Goal: Transaction & Acquisition: Purchase product/service

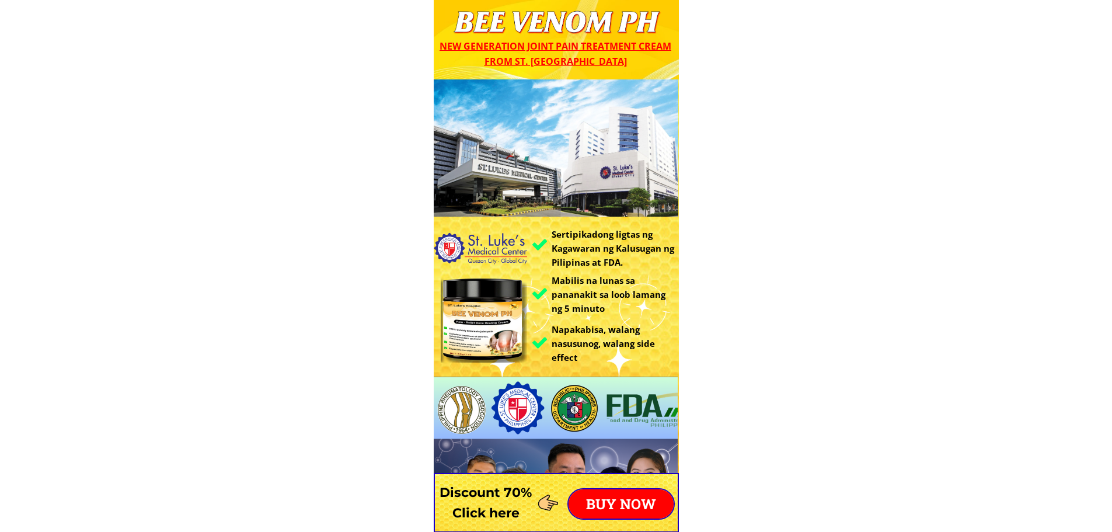
click at [606, 494] on p "BUY NOW" at bounding box center [621, 503] width 105 height 29
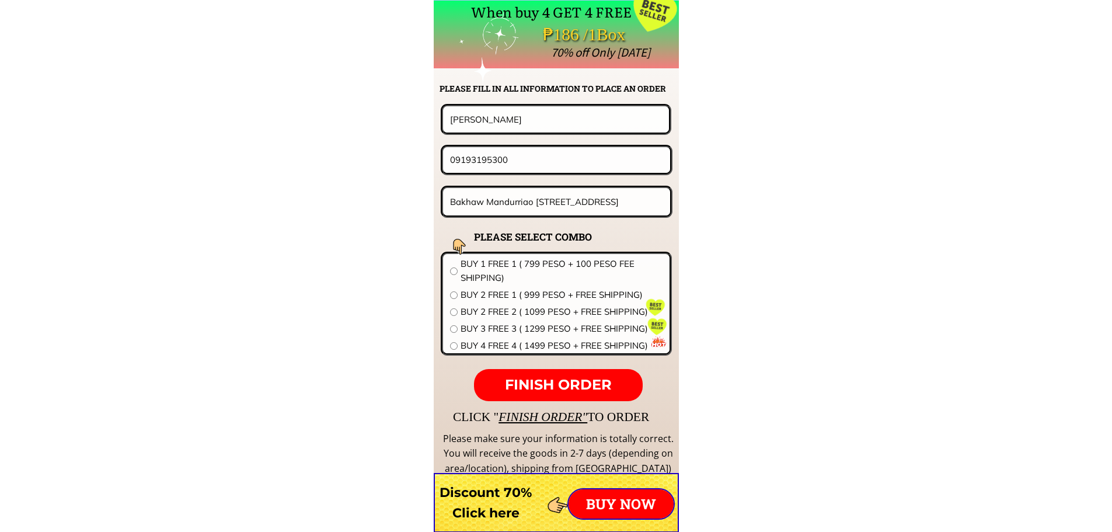
scroll to position [9161, 0]
click at [532, 116] on input "Fred Blones" at bounding box center [556, 119] width 218 height 26
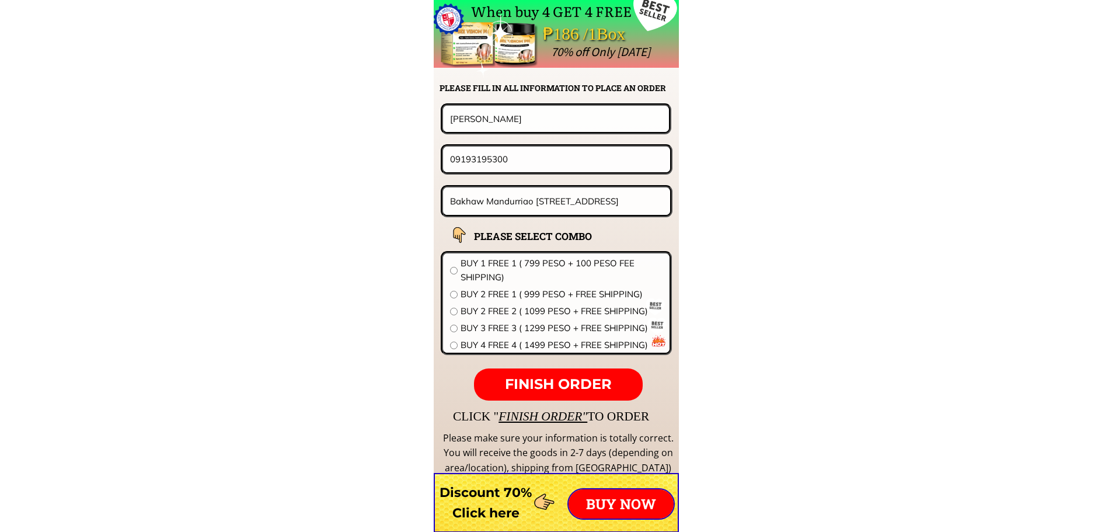
paste input "[PERSON_NAME]"
paste input "text"
type input "[PERSON_NAME]"
drag, startPoint x: 505, startPoint y: 169, endPoint x: 354, endPoint y: 170, distance: 150.6
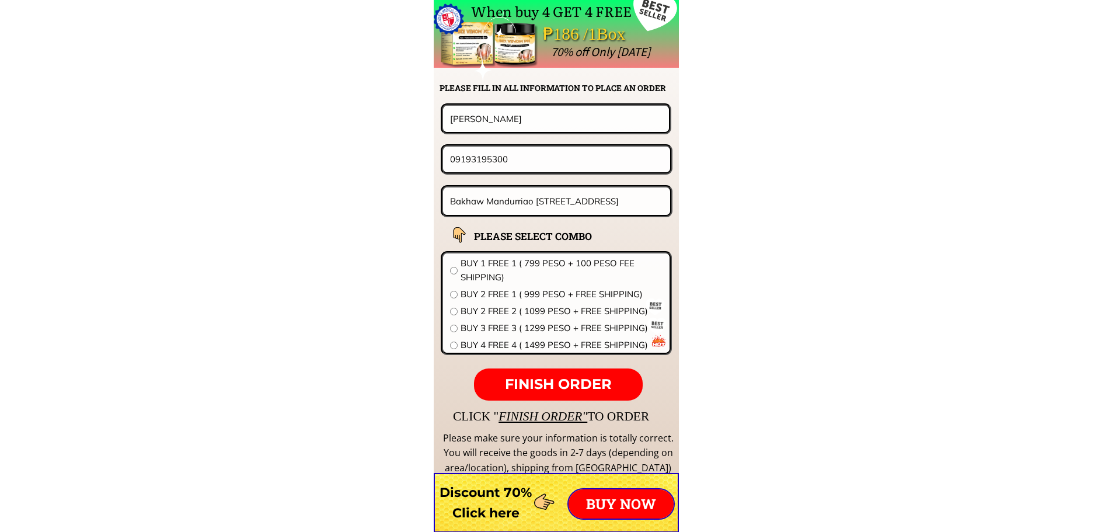
paste input "48320221"
type input "09483202210"
click at [511, 212] on input "Bakhaw Mandurriao Iloilo City, Block 39, Lot 13, Zone 4,Lansones Street Malipay…" at bounding box center [557, 200] width 220 height 27
paste input "P5 [GEOGRAPHIC_DATA][PERSON_NAME][GEOGRAPHIC_DATA]"
type input "P5 [GEOGRAPHIC_DATA][PERSON_NAME][GEOGRAPHIC_DATA]"
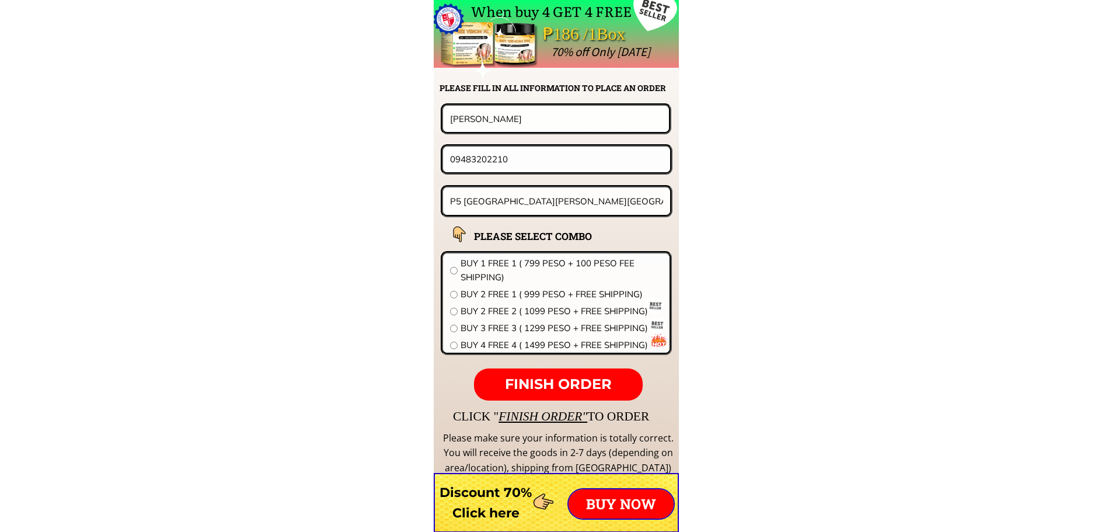
click at [495, 291] on span "BUY 2 FREE 1 ( 999 PESO + FREE SHIPPING)" at bounding box center [562, 294] width 202 height 14
radio input "true"
click at [589, 385] on span "FINISH ORDER" at bounding box center [558, 383] width 107 height 17
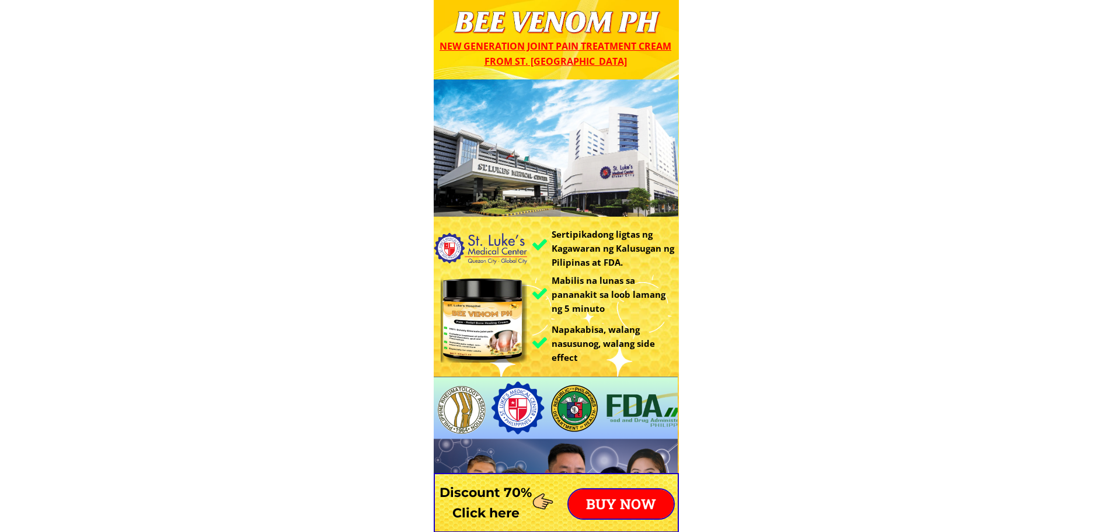
click at [612, 497] on p "BUY NOW" at bounding box center [621, 503] width 105 height 29
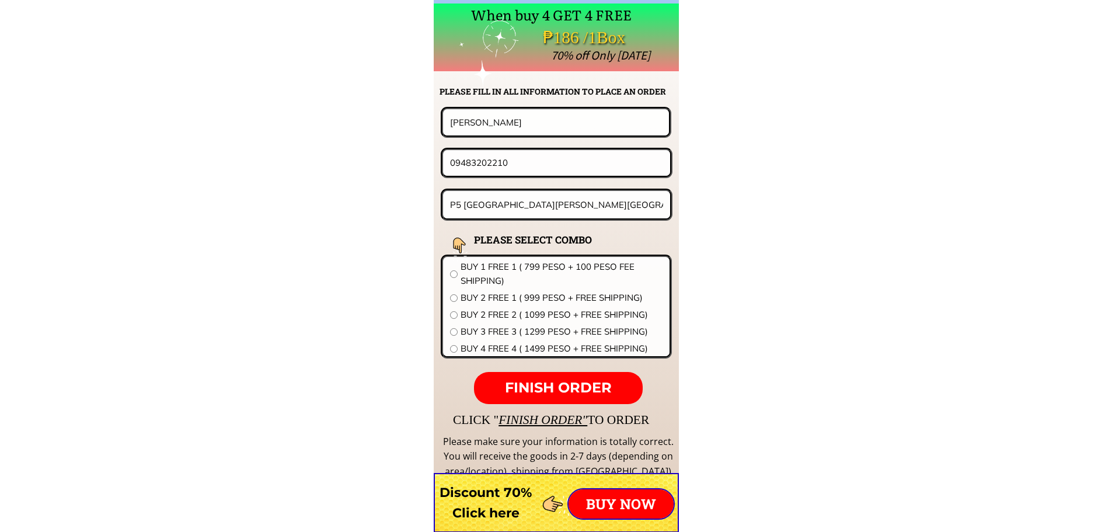
scroll to position [9161, 0]
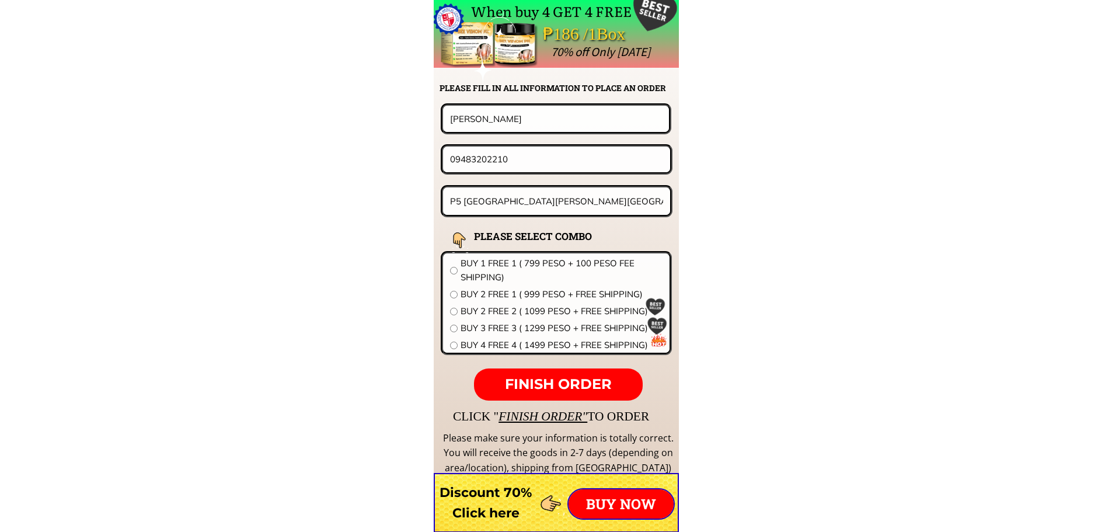
drag, startPoint x: 517, startPoint y: 115, endPoint x: 212, endPoint y: 120, distance: 305.4
paste input "[PERSON_NAME]"
type input "[PERSON_NAME]"
drag, startPoint x: 346, startPoint y: 163, endPoint x: 262, endPoint y: 163, distance: 83.5
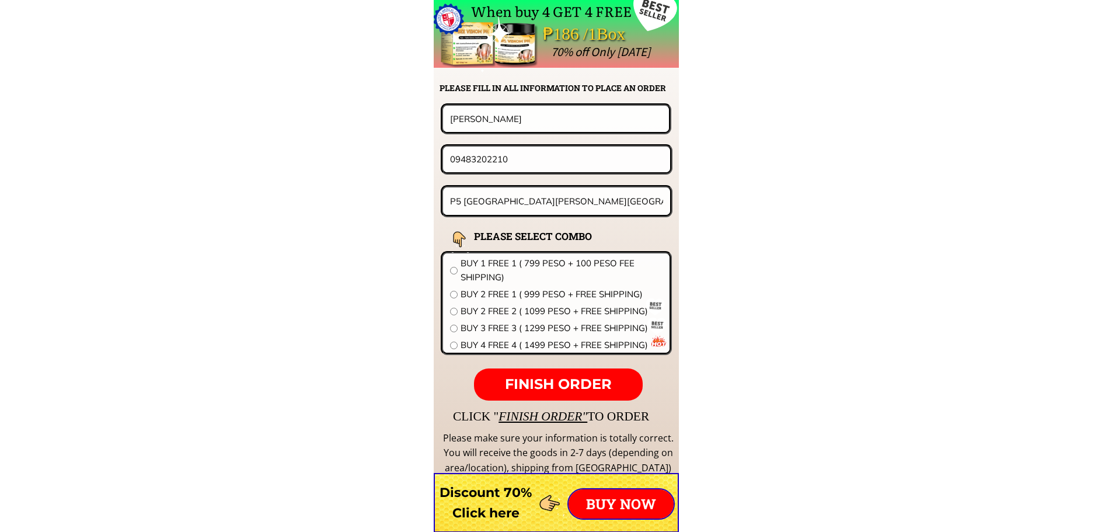
paste input "695784612"
type input "09695784612"
click at [650, 248] on form "FINISH ORDER [PERSON_NAME] 09695784612 P5 [GEOGRAPHIC_DATA][PERSON_NAME] city B…" at bounding box center [483, 251] width 378 height 297
click at [552, 200] on input "P5 [GEOGRAPHIC_DATA][PERSON_NAME][GEOGRAPHIC_DATA]" at bounding box center [557, 200] width 220 height 27
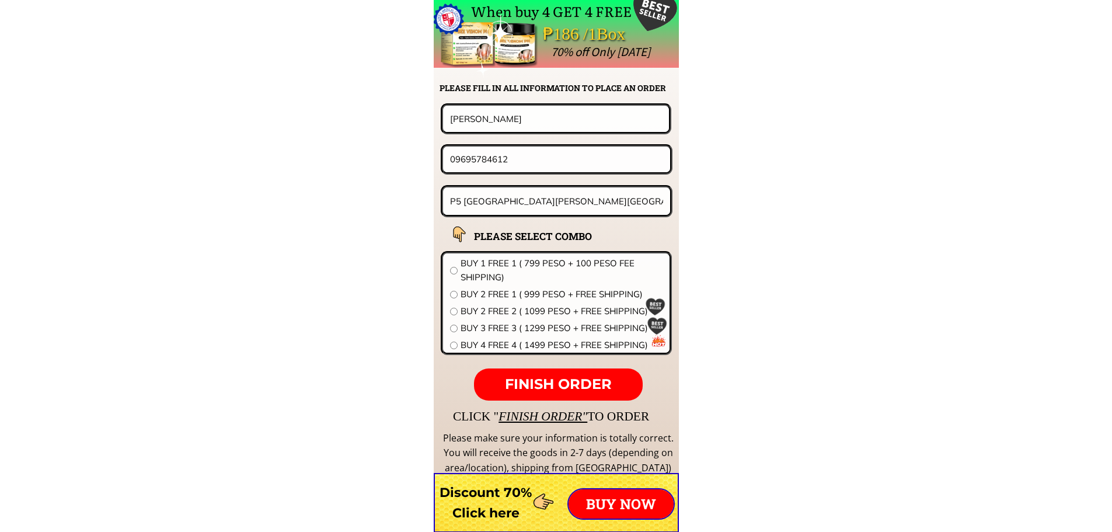
paste input "003 [PERSON_NAME] St. [GEOGRAPHIC_DATA][PERSON_NAME][GEOGRAPHIC_DATA], pili, Ca…"
type input "003 [PERSON_NAME] St. [GEOGRAPHIC_DATA][PERSON_NAME][GEOGRAPHIC_DATA], pili, Ca…"
click at [523, 298] on span "BUY 2 FREE 1 ( 999 PESO + FREE SHIPPING)" at bounding box center [562, 294] width 202 height 14
radio input "true"
click at [573, 380] on span "FINISH ORDER" at bounding box center [558, 383] width 107 height 17
